Goal: Find specific page/section: Find specific page/section

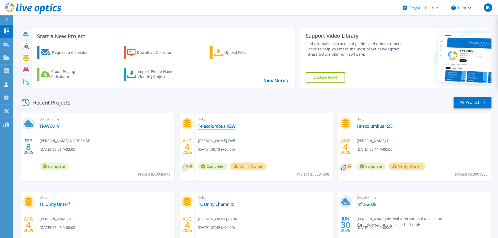
click at [220, 127] on link "Telecolumbus RZW" at bounding box center [217, 126] width 38 height 5
